Goal: Find contact information: Find contact information

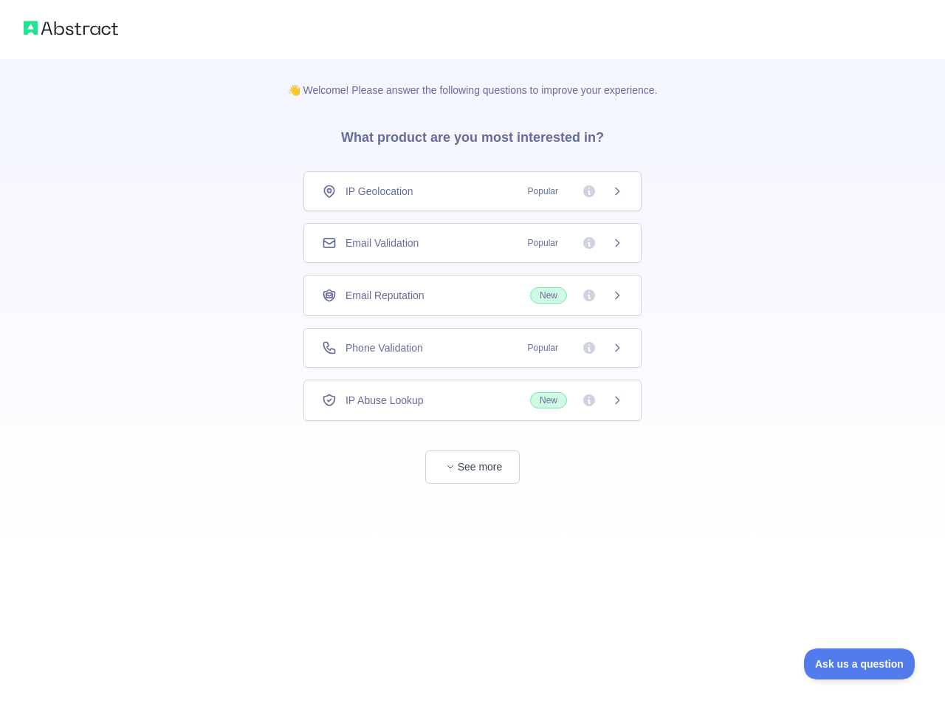
click at [473, 191] on div "IP Geolocation Popular" at bounding box center [472, 191] width 301 height 15
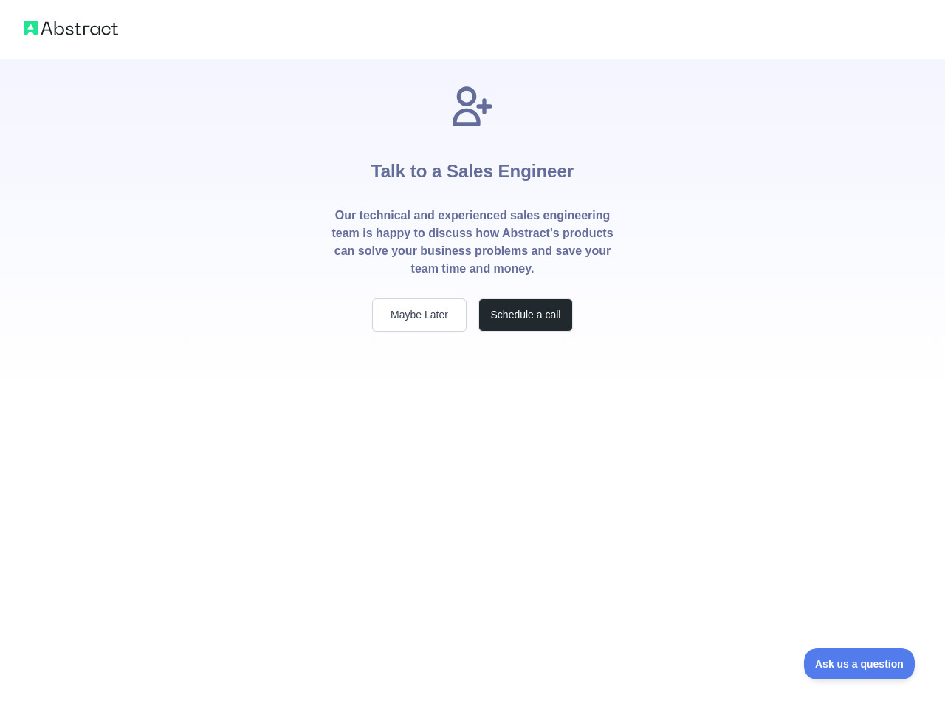
click at [473, 243] on p "Our technical and experienced sales engineering team is happy to discuss how Ab…" at bounding box center [473, 242] width 284 height 71
click at [473, 295] on div "Talk to a Sales Engineer Our technical and experienced sales engineering team i…" at bounding box center [472, 207] width 331 height 249
click at [473, 348] on div "Talk to a Sales Engineer Our technical and experienced sales engineering team i…" at bounding box center [472, 224] width 331 height 331
click at [473, 400] on div "Talk to a Sales Engineer Our technical and experienced sales engineering team i…" at bounding box center [472, 354] width 945 height 709
click at [473, 467] on div "Talk to a Sales Engineer Our technical and experienced sales engineering team i…" at bounding box center [472, 354] width 945 height 709
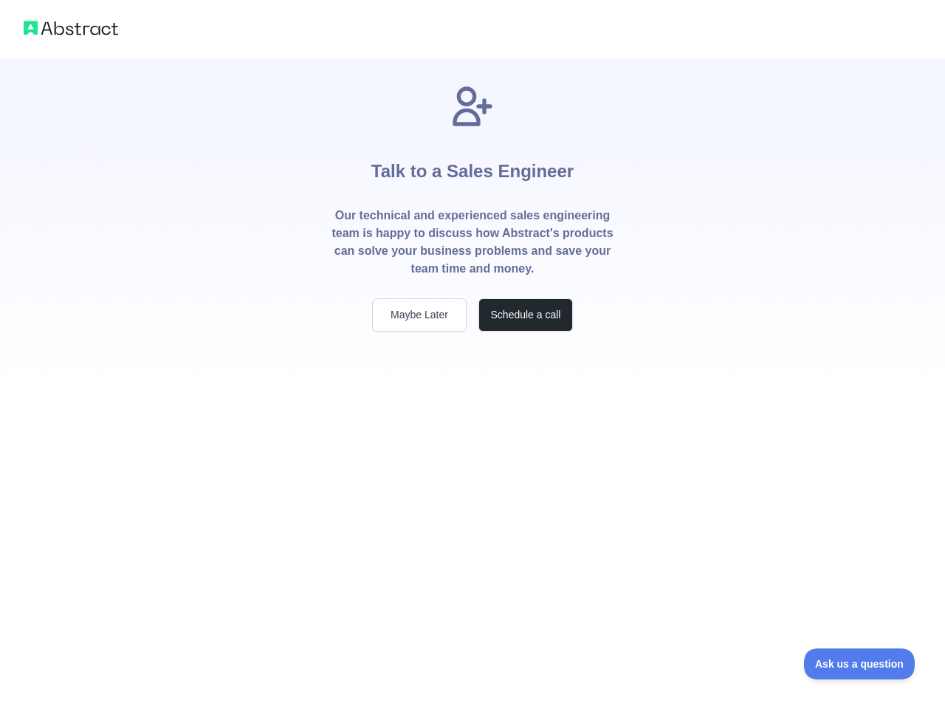
click at [859, 664] on span "Ask us a question" at bounding box center [859, 664] width 111 height 10
